Goal: Task Accomplishment & Management: Use online tool/utility

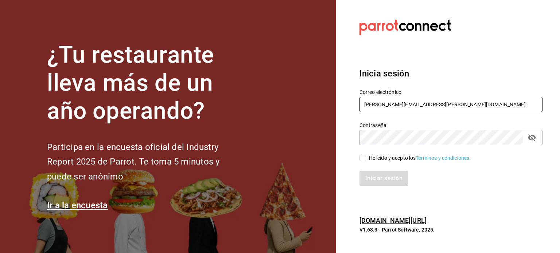
click at [401, 107] on input "rodrigo.hurtado@parrotsoftware.io" at bounding box center [450, 104] width 183 height 15
paste input "[EMAIL_ADDRESS][DOMAIN_NAME]"
type input "[EMAIL_ADDRESS][DOMAIN_NAME]"
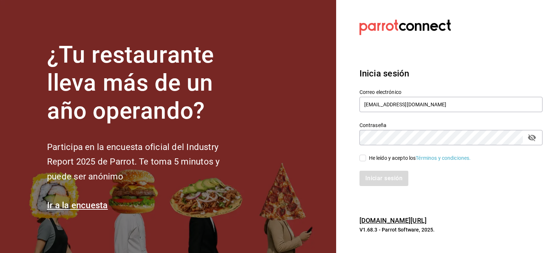
click at [367, 158] on span "He leído y acepto los Términos y condiciones." at bounding box center [418, 159] width 105 height 8
click at [366, 158] on input "He leído y acepto los Términos y condiciones." at bounding box center [362, 158] width 7 height 7
checkbox input "true"
click at [381, 176] on button "Iniciar sesión" at bounding box center [384, 178] width 50 height 15
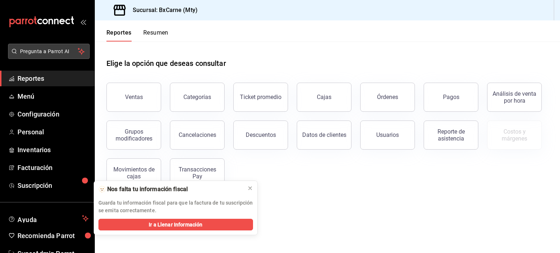
click at [39, 53] on span "Pregunta a Parrot AI" at bounding box center [49, 52] width 58 height 8
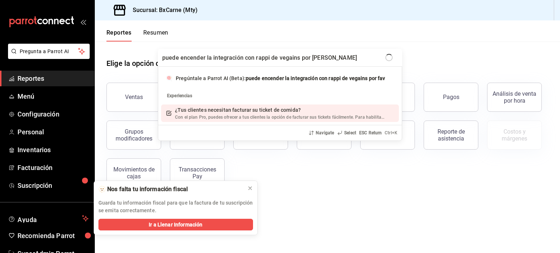
type input "puede encender la integración con rappi de vegains por favor"
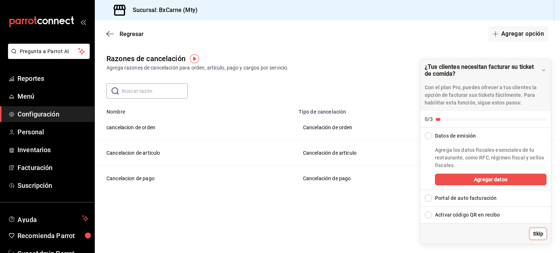
click at [538, 230] on span "Skip" at bounding box center [538, 234] width 10 height 8
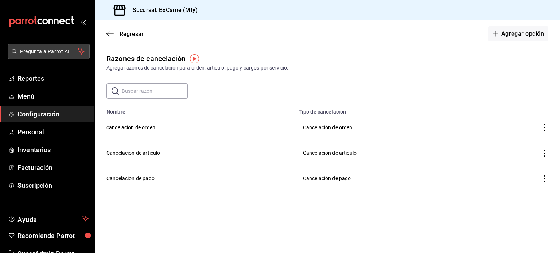
click at [32, 57] on button "Pregunta a Parrot AI" at bounding box center [49, 51] width 82 height 15
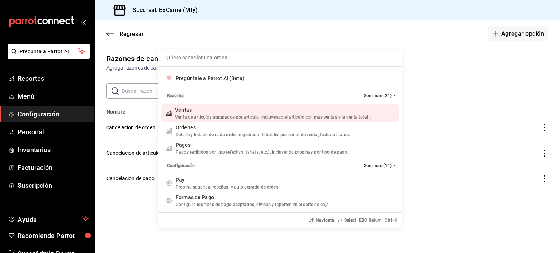
click at [233, 59] on input "Quiero cancelar una orden" at bounding box center [280, 57] width 236 height 17
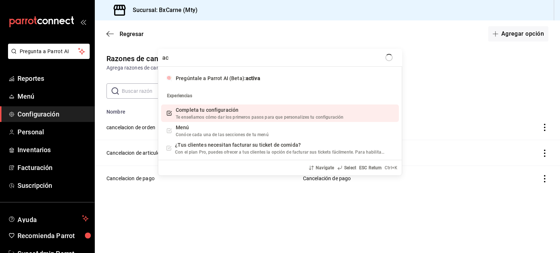
type input "a"
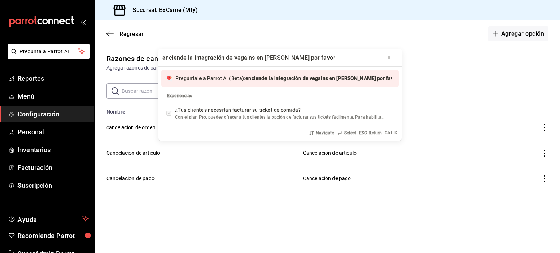
type input "enciende la integración de vegains en [PERSON_NAME] por favor"
click at [226, 81] on span "Pregúntale a Parrot AI (Beta):" at bounding box center [210, 78] width 70 height 6
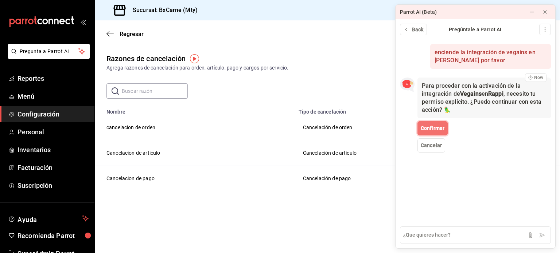
click at [432, 124] on button "Confirmar" at bounding box center [432, 128] width 30 height 14
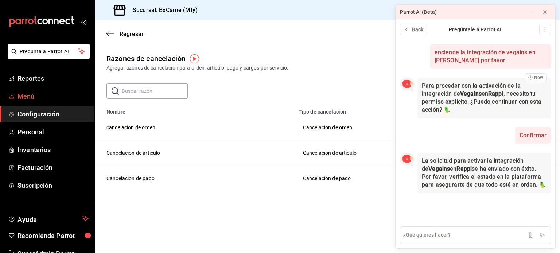
click at [19, 102] on link "Menú" at bounding box center [47, 97] width 94 height 16
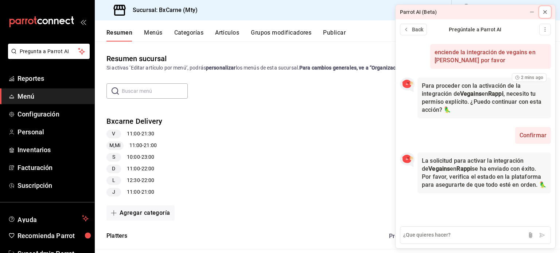
click at [546, 13] on icon at bounding box center [545, 12] width 6 height 6
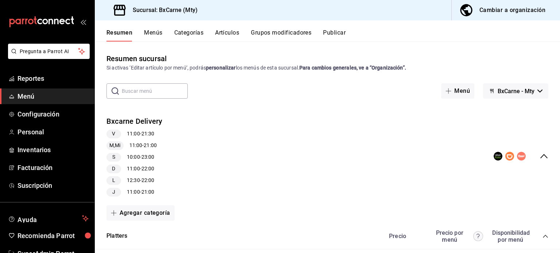
click at [537, 90] on icon "button" at bounding box center [539, 91] width 5 height 3
click at [507, 125] on li "Vegains" at bounding box center [510, 127] width 48 height 17
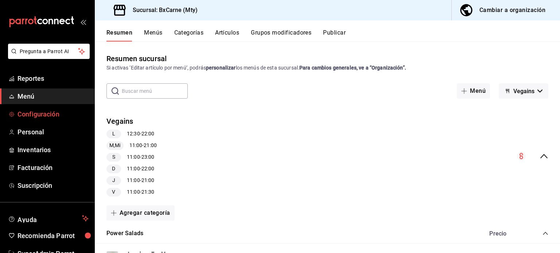
click at [42, 112] on span "Configuración" at bounding box center [52, 114] width 71 height 10
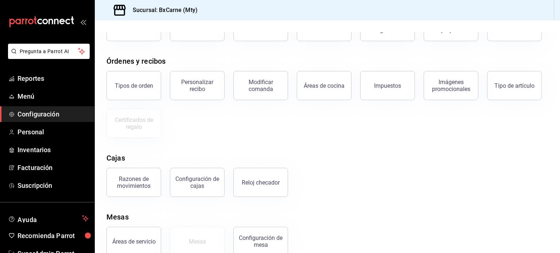
scroll to position [71, 0]
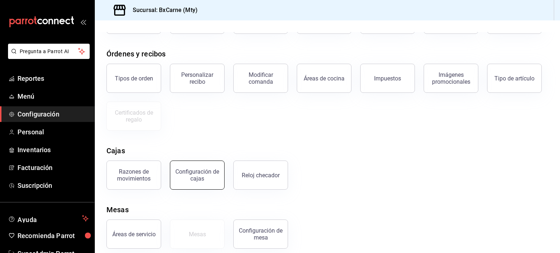
click at [201, 186] on button "Configuración de cajas" at bounding box center [197, 175] width 55 height 29
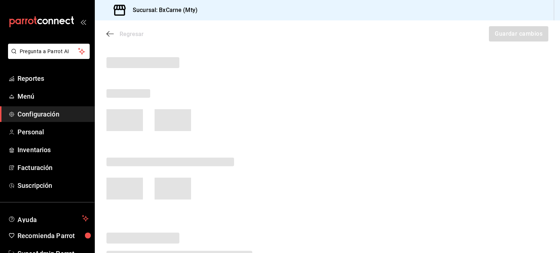
scroll to position [64, 0]
